Goal: Obtain resource: Obtain resource

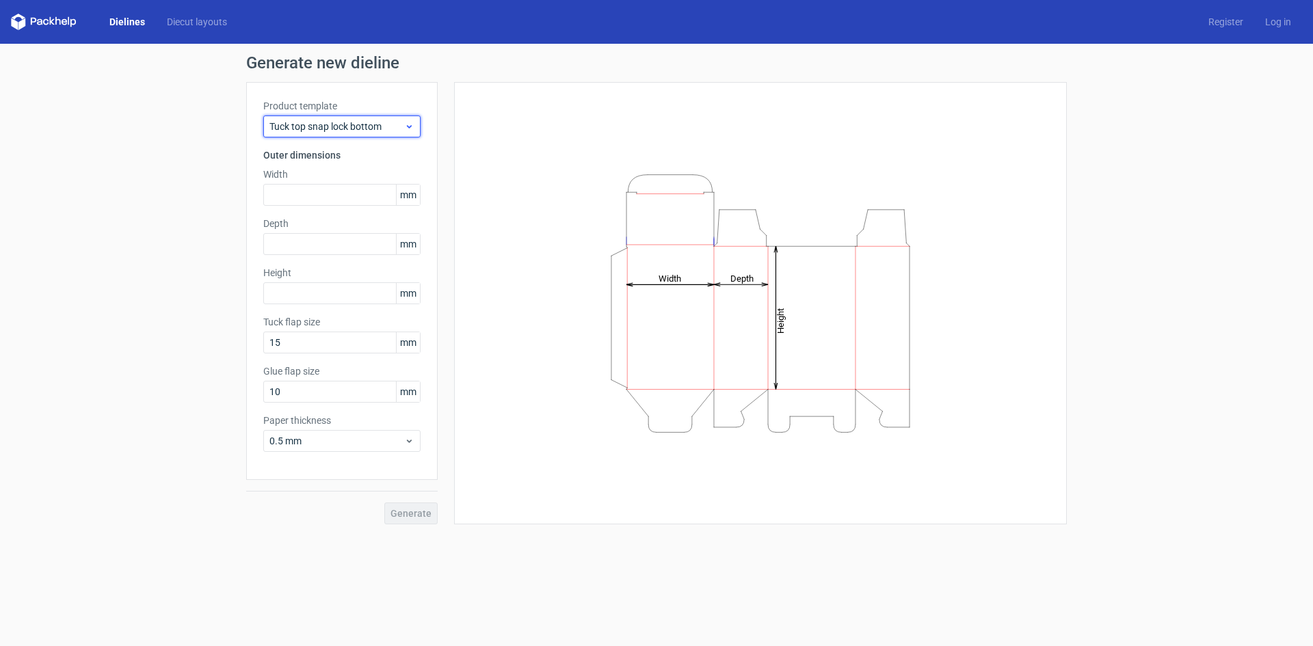
click at [342, 122] on span "Tuck top snap lock bottom" at bounding box center [336, 127] width 135 height 14
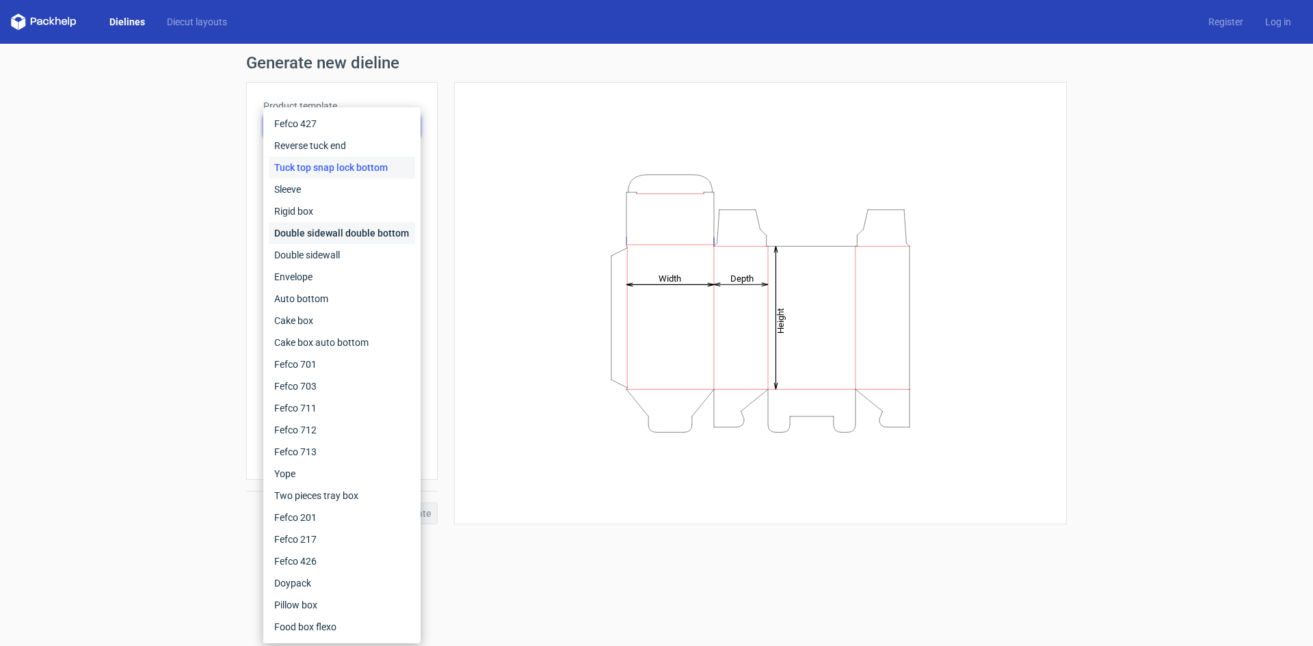
click at [337, 236] on div "Double sidewall double bottom" at bounding box center [342, 233] width 146 height 22
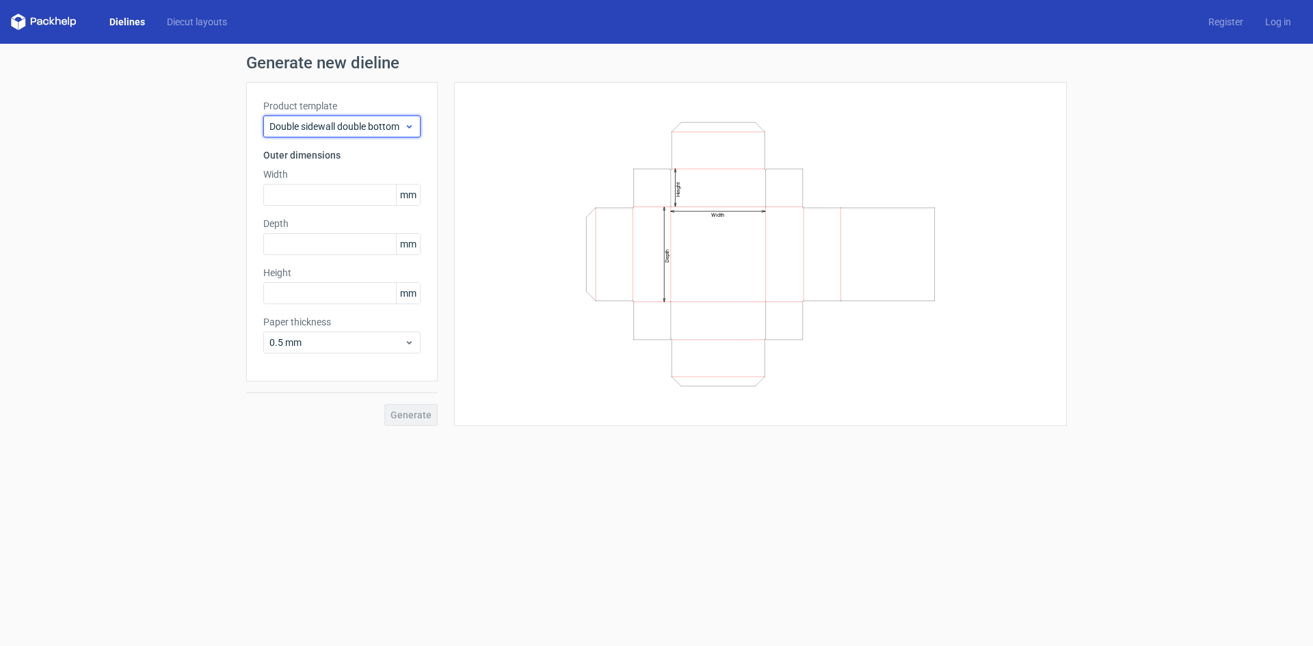
click at [357, 126] on span "Double sidewall double bottom" at bounding box center [336, 127] width 135 height 14
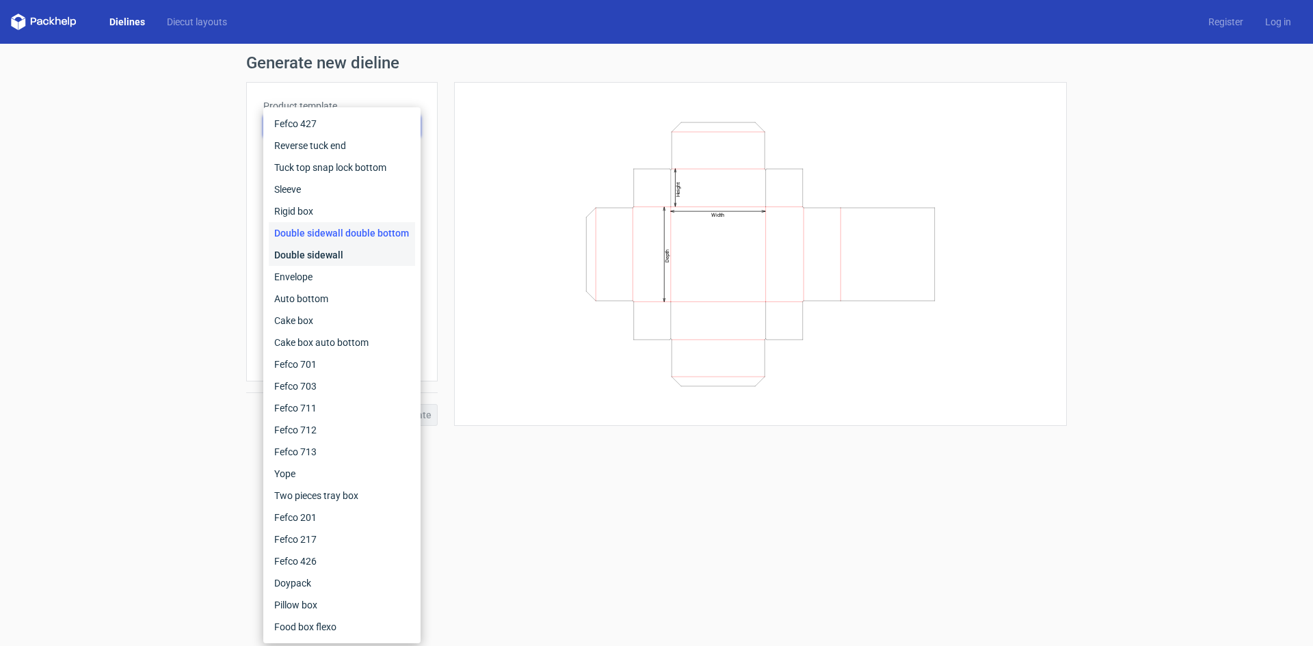
click at [301, 254] on div "Double sidewall" at bounding box center [342, 255] width 146 height 22
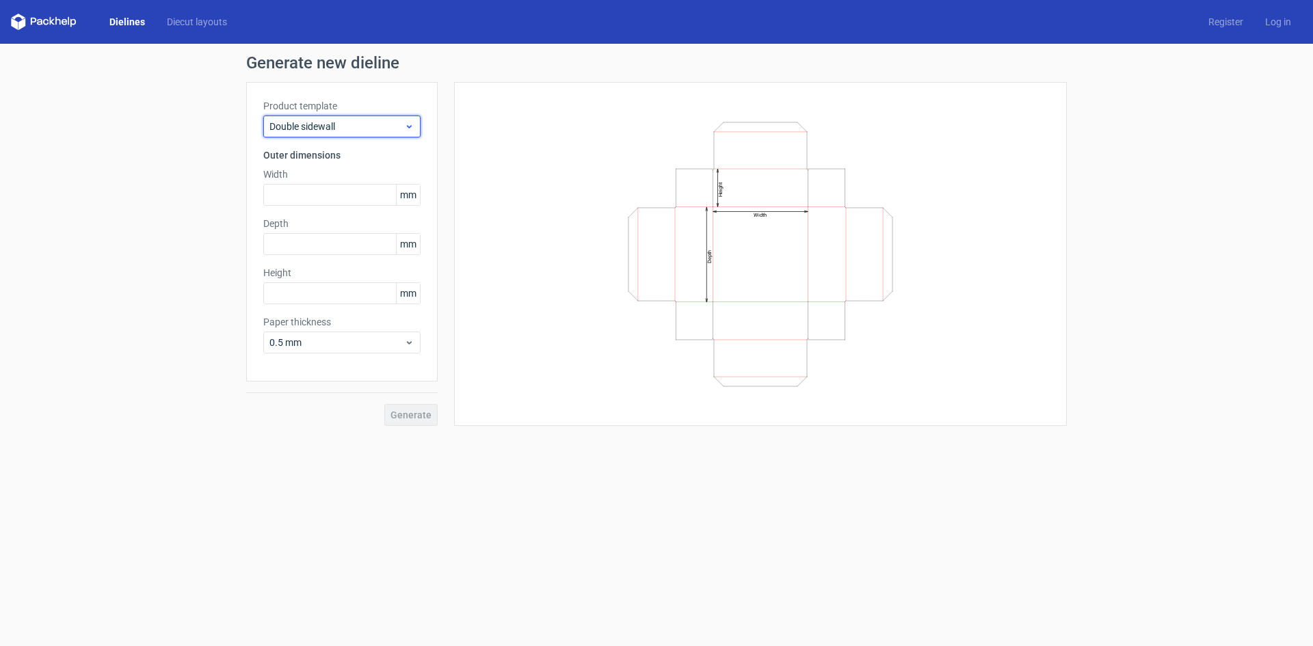
click at [362, 129] on span "Double sidewall" at bounding box center [336, 127] width 135 height 14
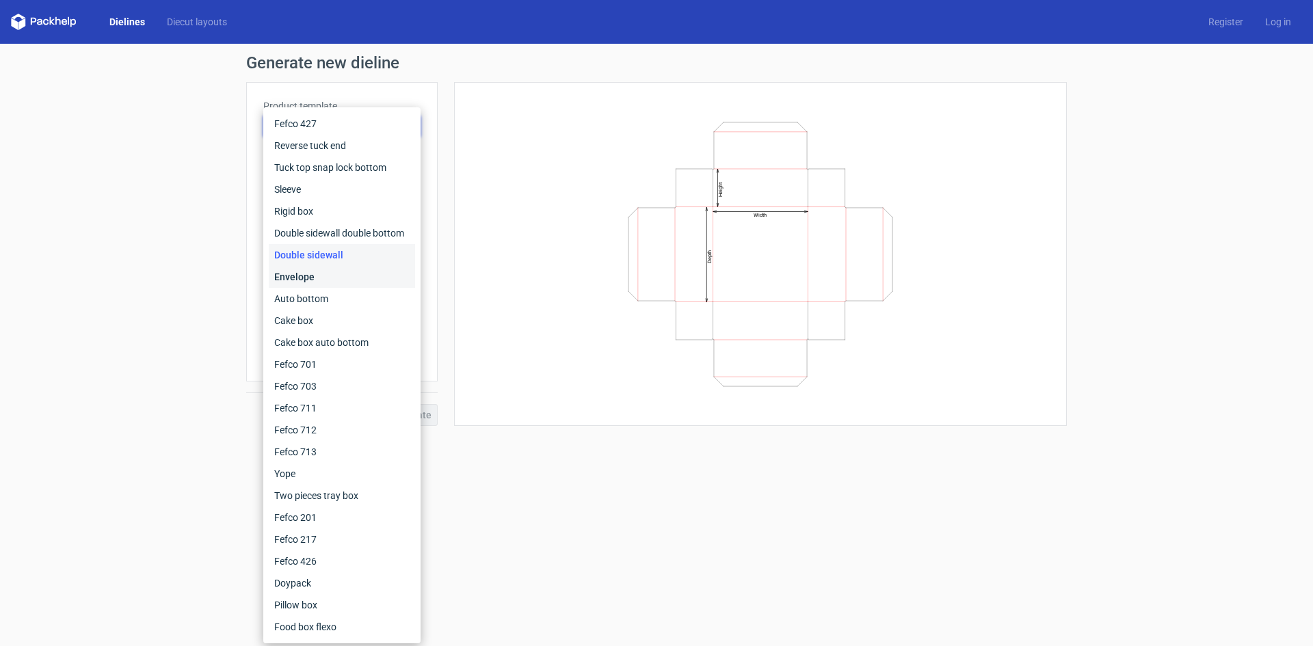
click at [332, 281] on div "Envelope" at bounding box center [342, 277] width 146 height 22
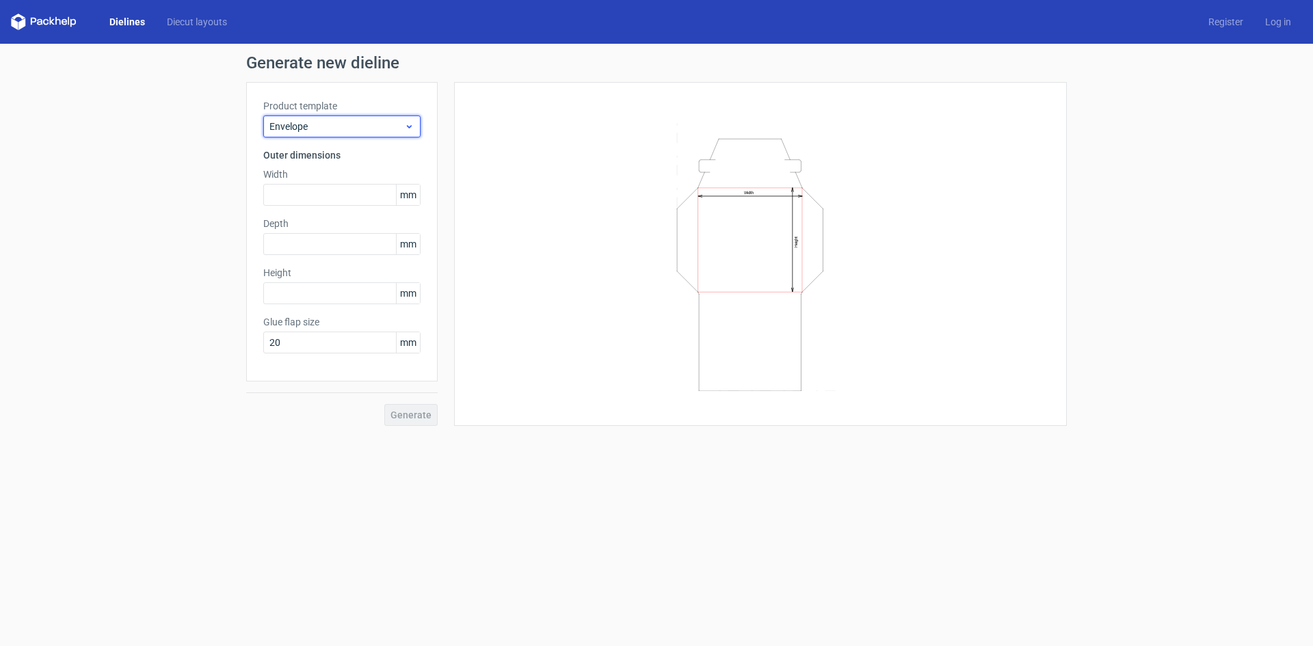
click at [345, 131] on span "Envelope" at bounding box center [336, 127] width 135 height 14
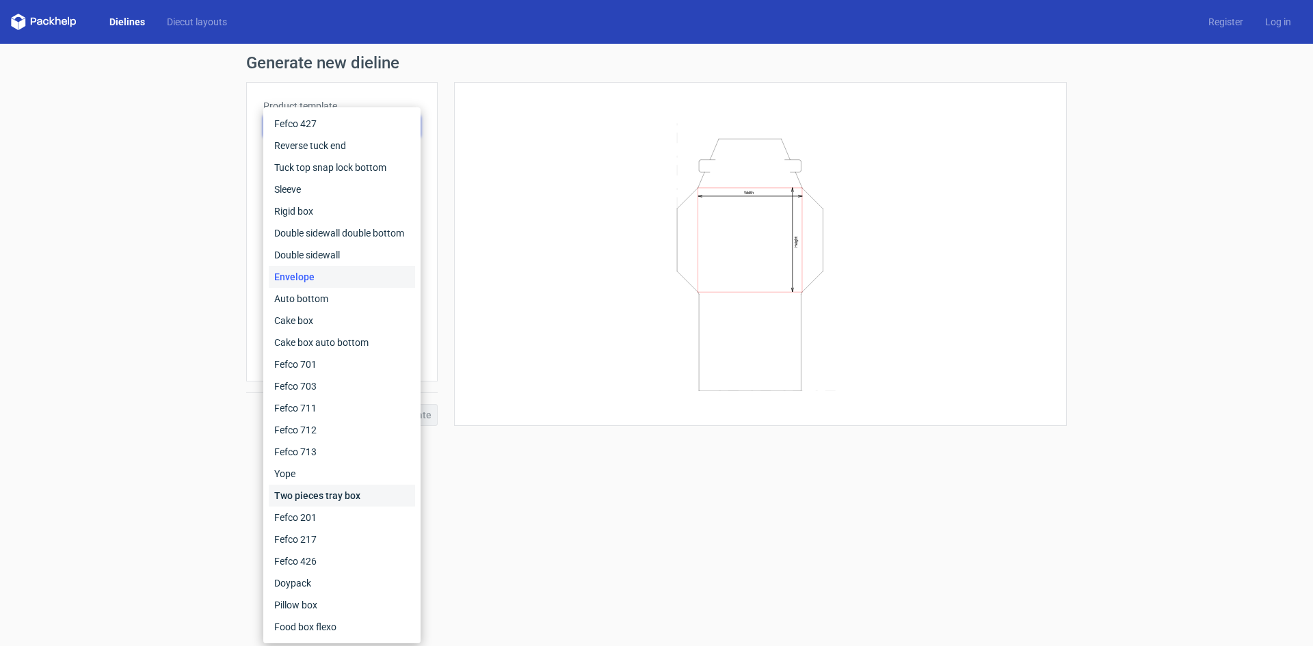
click at [320, 497] on div "Two pieces tray box" at bounding box center [342, 496] width 146 height 22
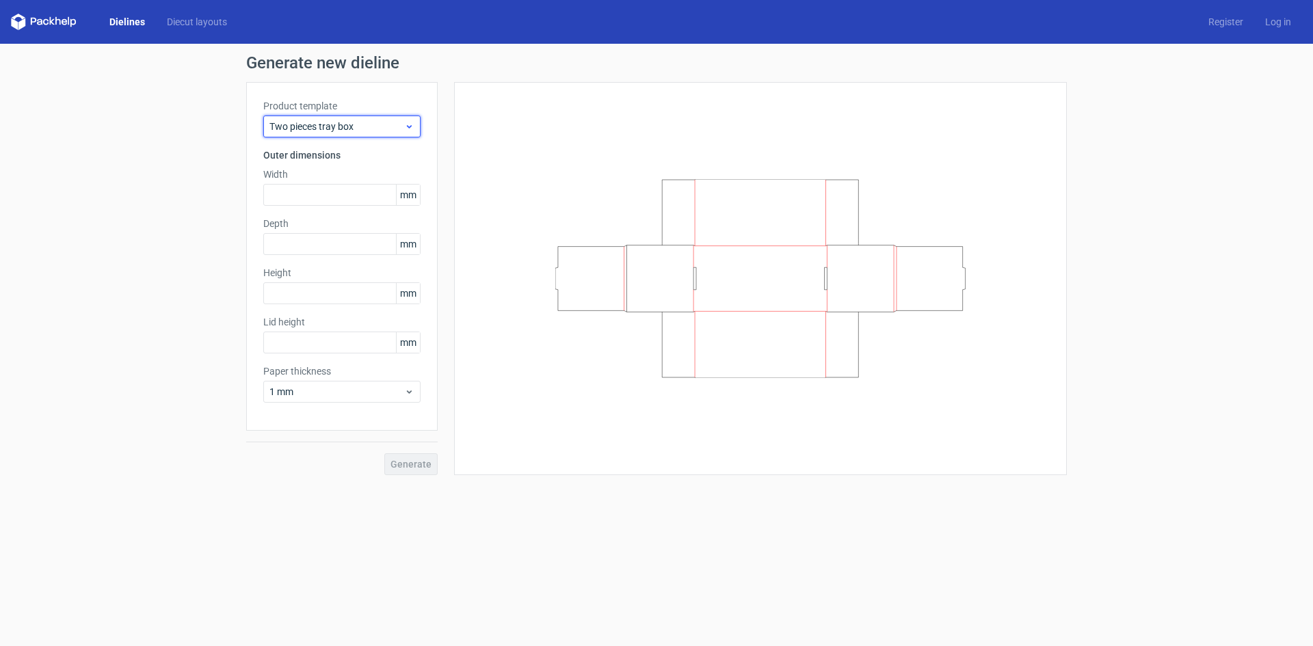
click at [363, 131] on span "Two pieces tray box" at bounding box center [336, 127] width 135 height 14
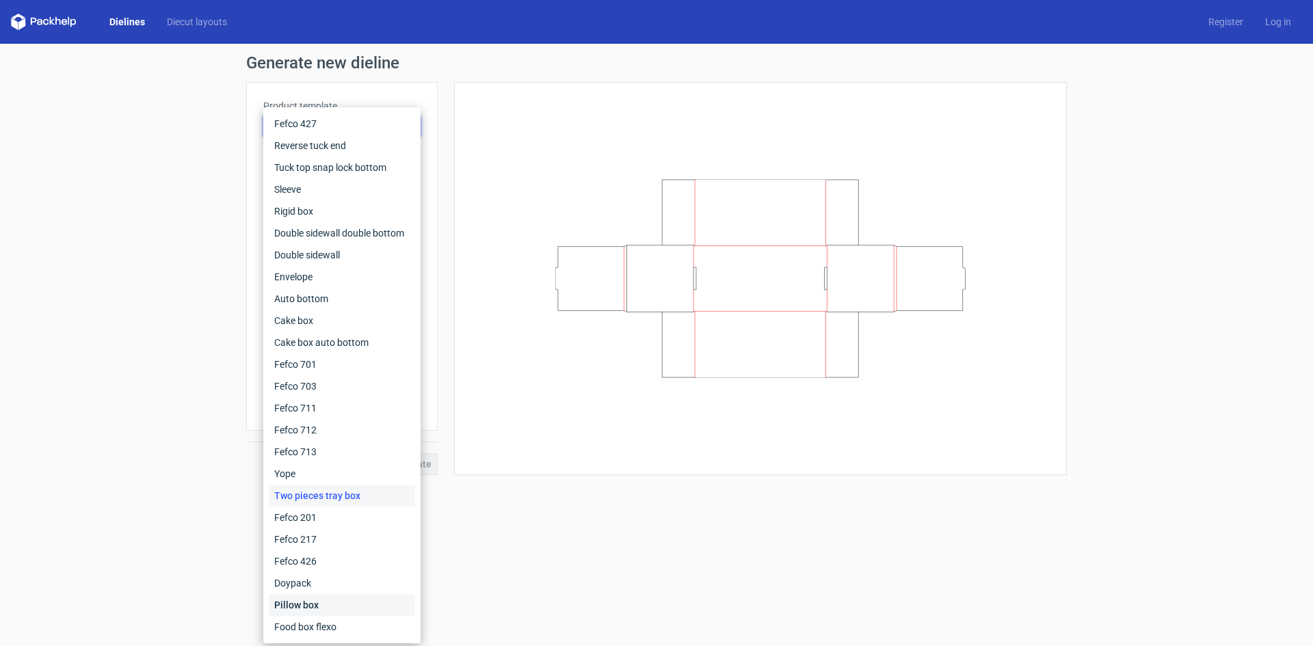
click at [336, 608] on div "Pillow box" at bounding box center [342, 605] width 146 height 22
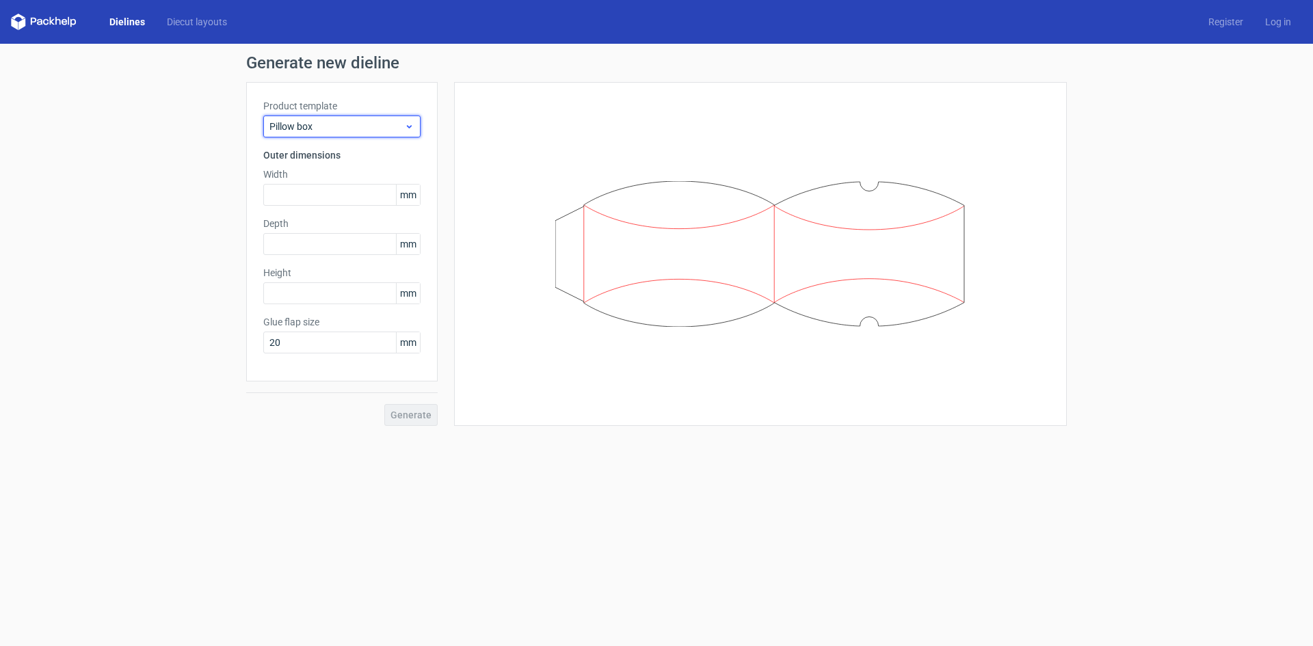
click at [381, 124] on span "Pillow box" at bounding box center [336, 127] width 135 height 14
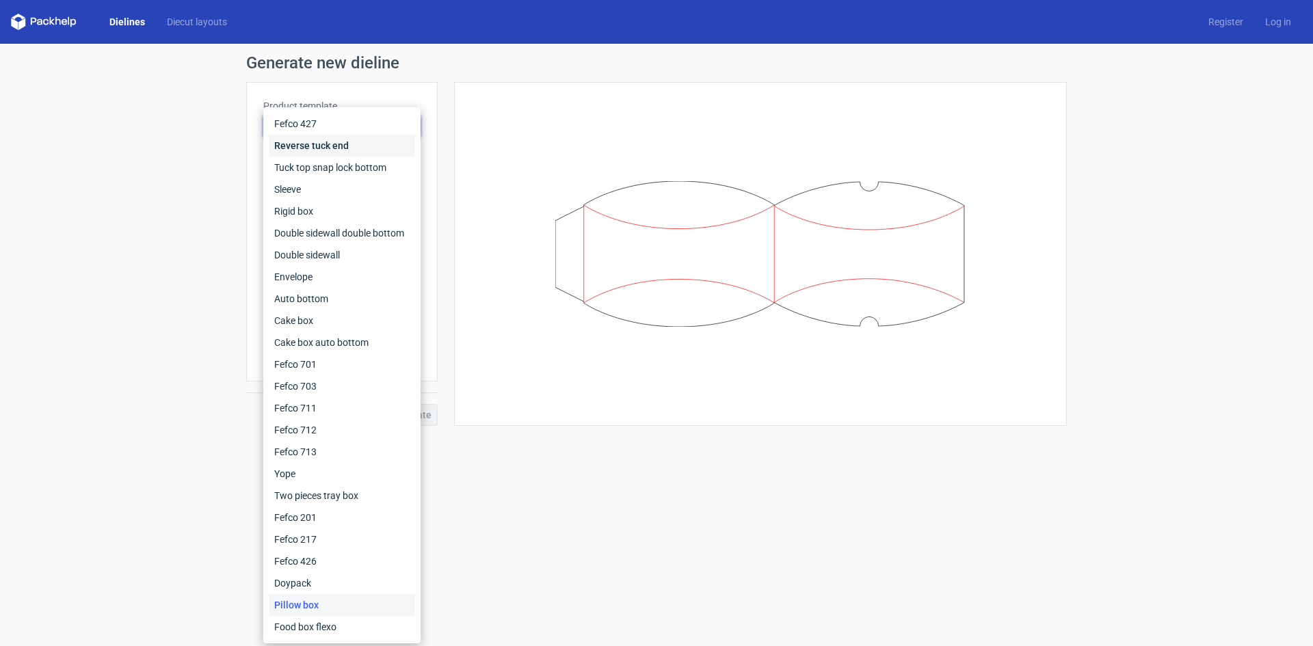
click at [354, 142] on div "Reverse tuck end" at bounding box center [342, 146] width 146 height 22
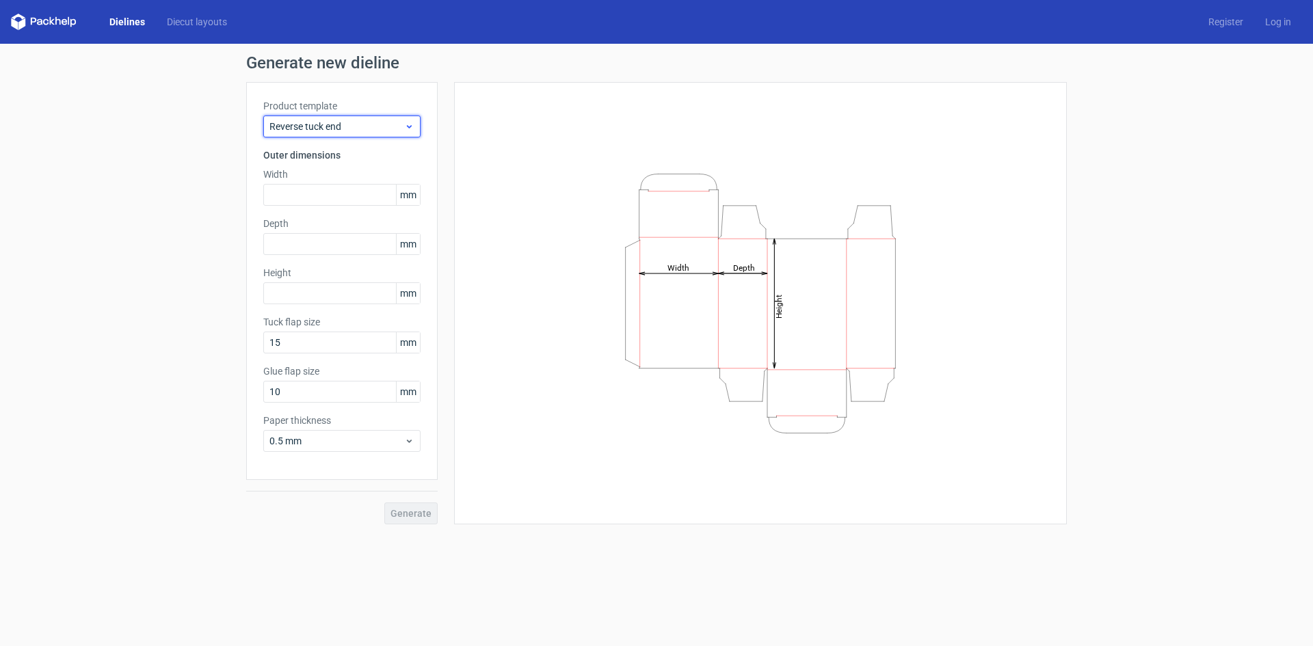
click at [356, 122] on span "Reverse tuck end" at bounding box center [336, 127] width 135 height 14
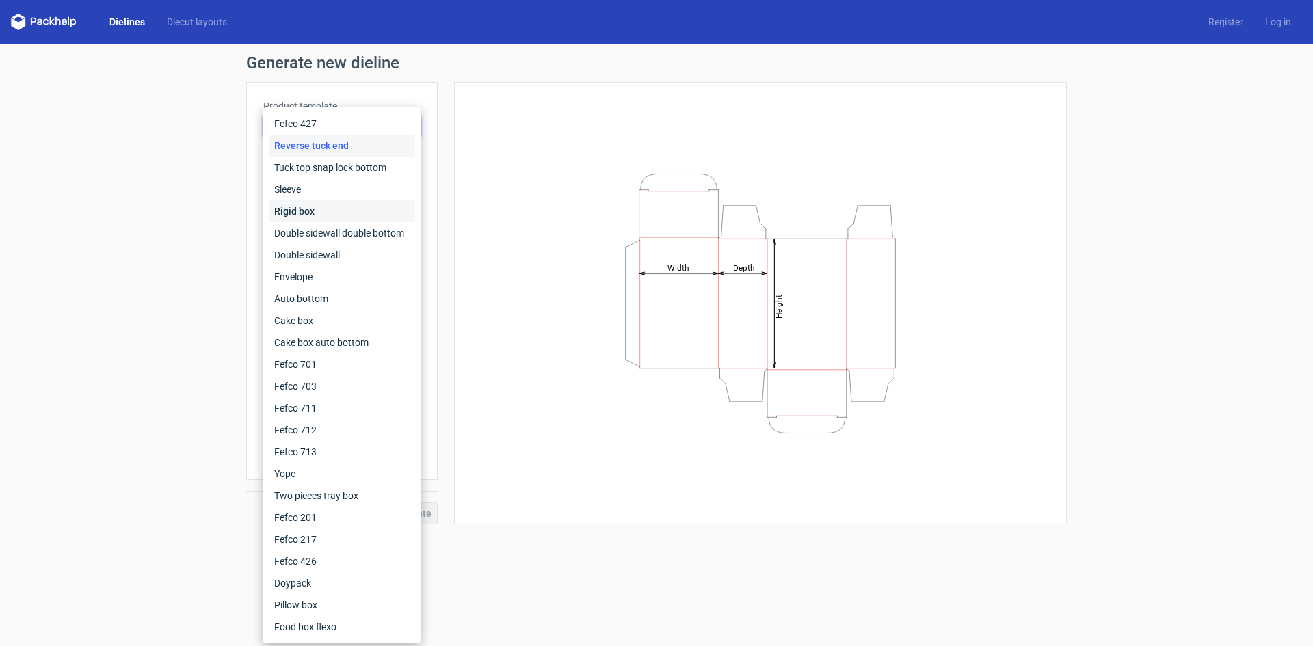
click at [360, 205] on div "Rigid box" at bounding box center [342, 211] width 146 height 22
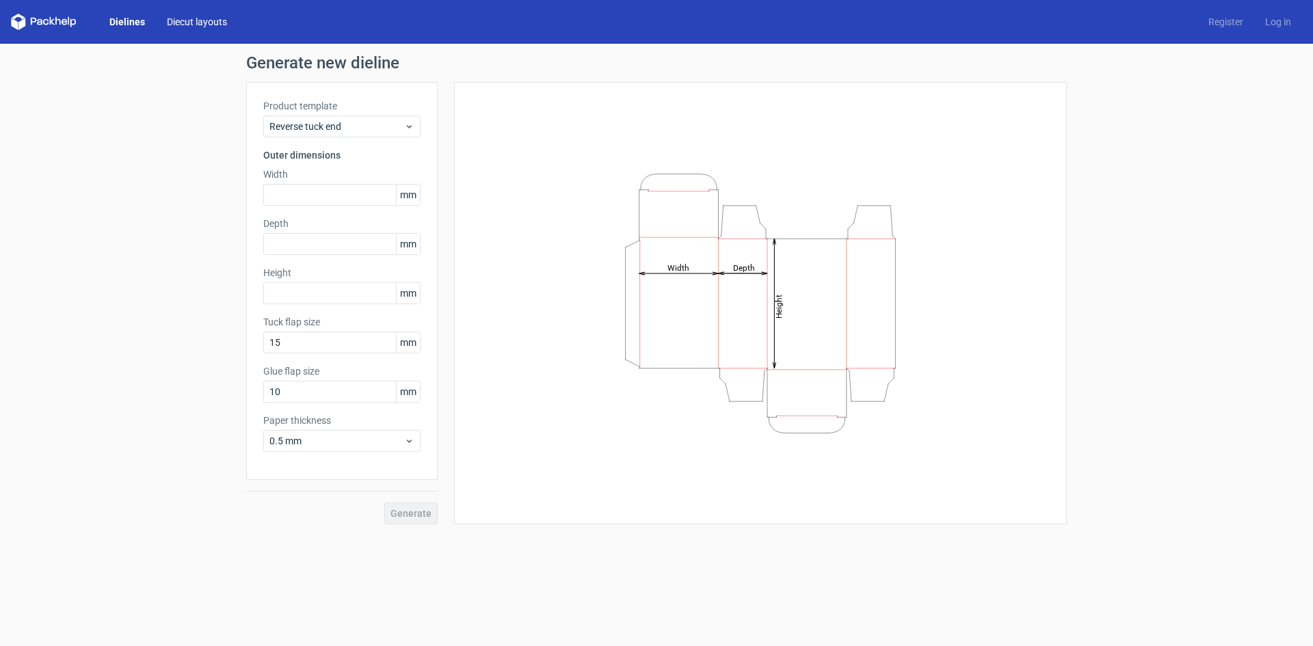
click at [212, 17] on link "Diecut layouts" at bounding box center [197, 22] width 82 height 14
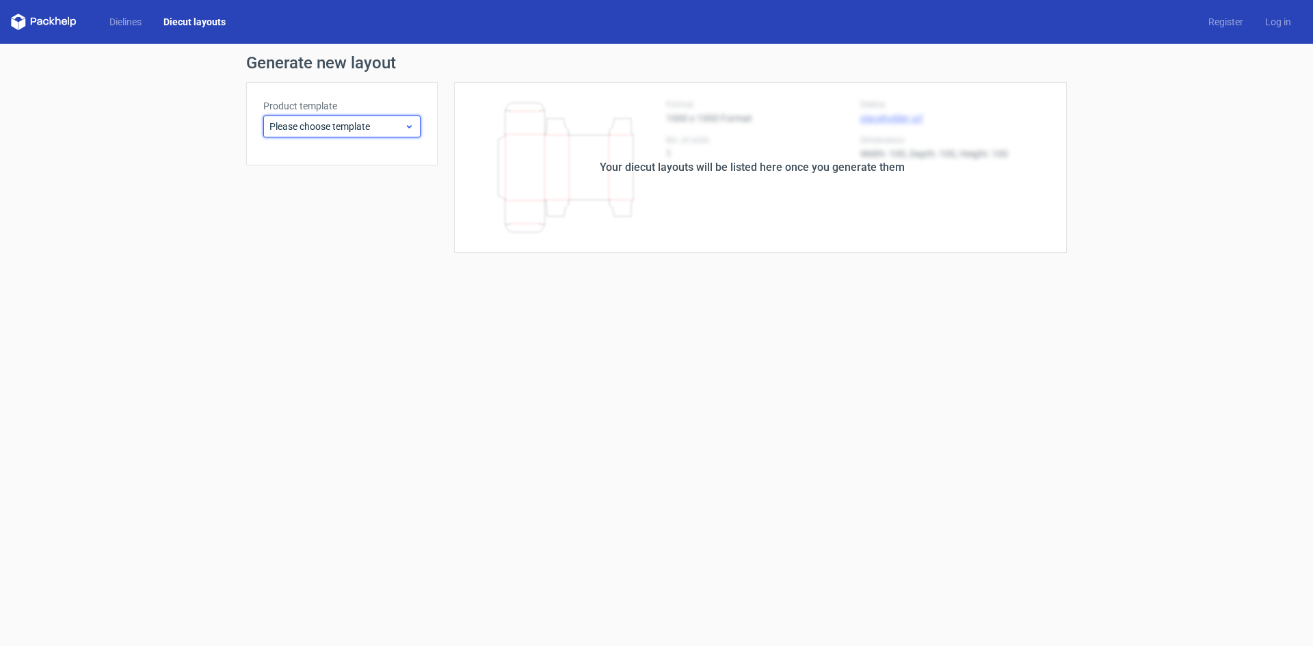
click at [315, 117] on div "Please choose template" at bounding box center [341, 127] width 157 height 22
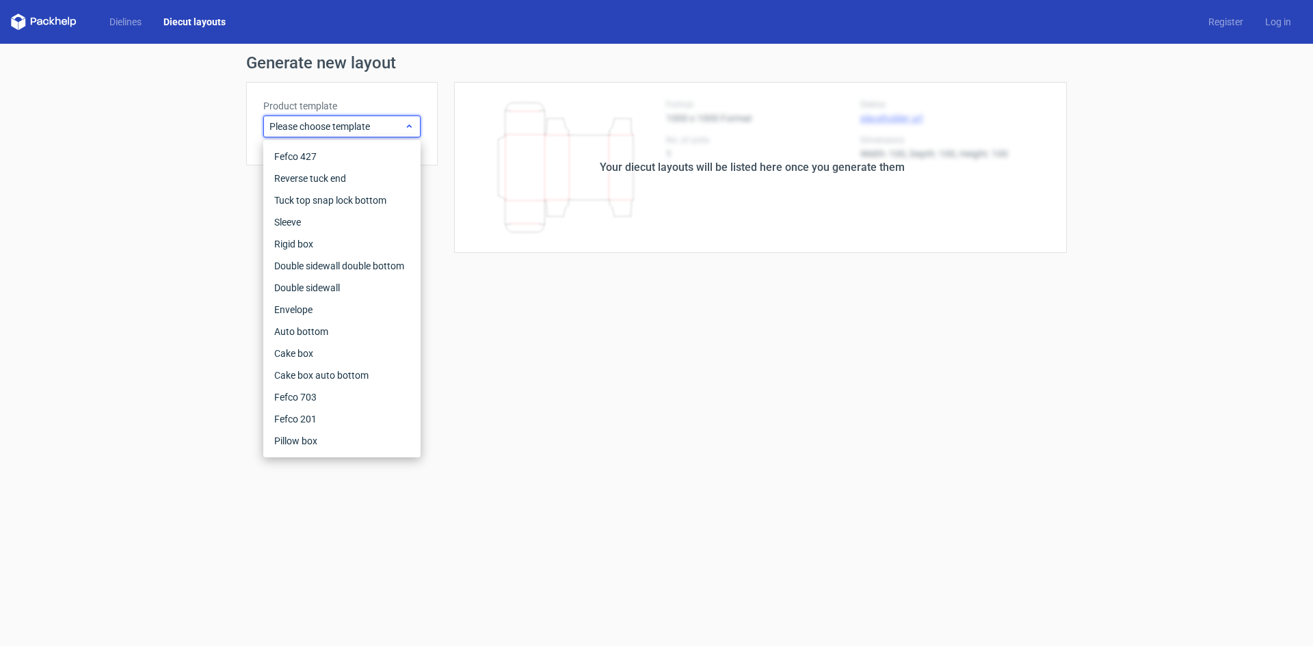
click at [315, 117] on div "Please choose template" at bounding box center [341, 127] width 157 height 22
